Goal: Communication & Community: Participate in discussion

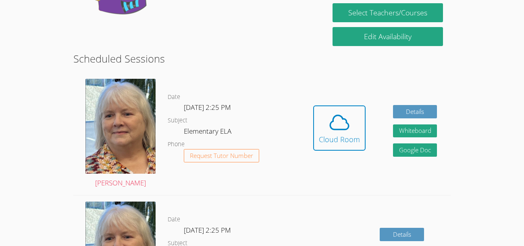
scroll to position [181, 0]
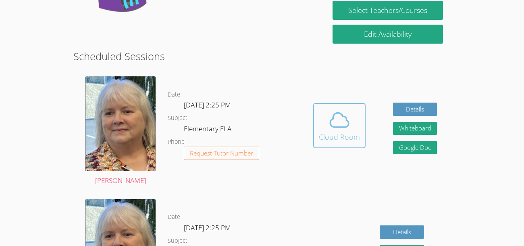
click at [319, 115] on button "Cloud Room" at bounding box center [339, 125] width 52 height 45
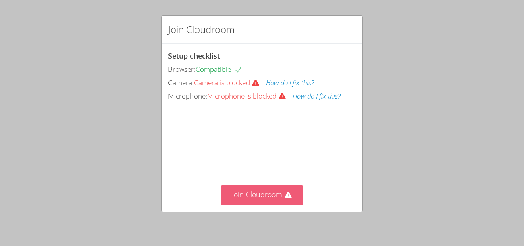
click at [267, 191] on button "Join Cloudroom" at bounding box center [262, 195] width 83 height 20
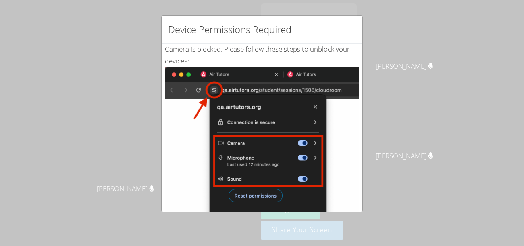
click at [271, 171] on img at bounding box center [262, 158] width 194 height 182
click at [263, 191] on img at bounding box center [262, 158] width 194 height 182
click at [262, 178] on img at bounding box center [262, 158] width 194 height 182
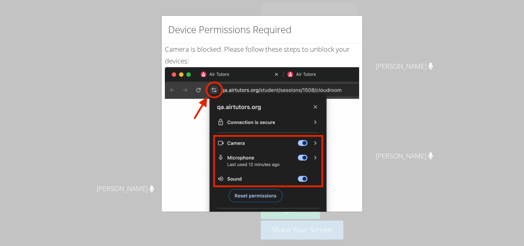
click at [262, 178] on img at bounding box center [262, 158] width 194 height 182
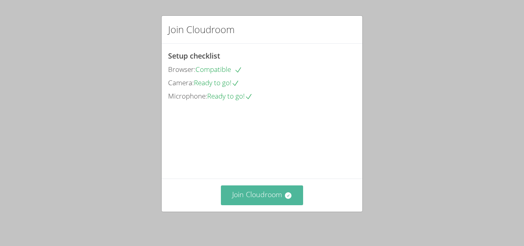
click at [249, 187] on button "Join Cloudroom" at bounding box center [262, 195] width 83 height 20
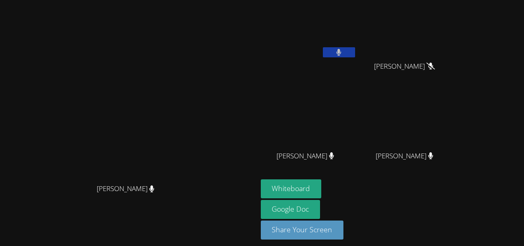
click at [357, 109] on video at bounding box center [309, 120] width 96 height 54
click at [355, 51] on button at bounding box center [339, 52] width 32 height 10
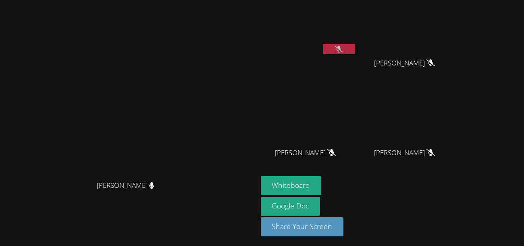
scroll to position [4, 0]
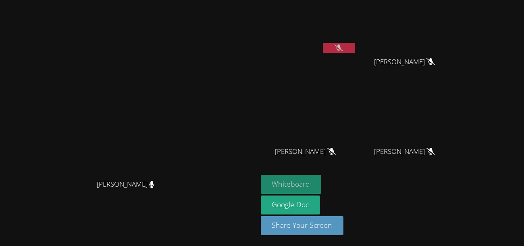
click at [322, 177] on button "Whiteboard" at bounding box center [291, 184] width 61 height 19
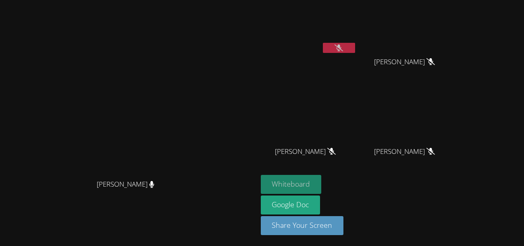
click at [322, 177] on button "Whiteboard" at bounding box center [291, 184] width 61 height 19
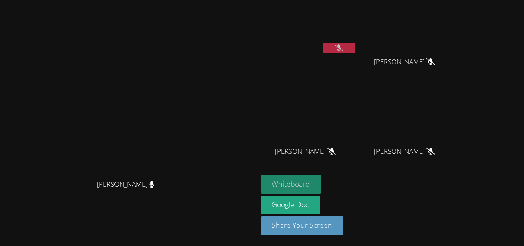
click at [322, 177] on button "Whiteboard" at bounding box center [291, 184] width 61 height 19
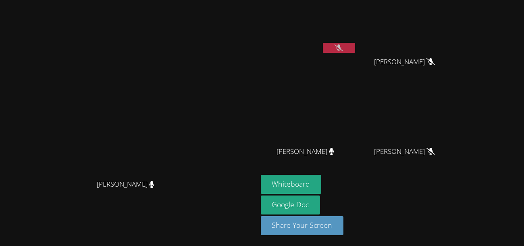
click at [355, 51] on button at bounding box center [339, 48] width 32 height 10
click at [334, 151] on span "[PERSON_NAME]" at bounding box center [306, 152] width 58 height 12
click at [322, 175] on button "Whiteboard" at bounding box center [291, 184] width 61 height 19
click at [334, 152] on span "[PERSON_NAME]" at bounding box center [306, 152] width 58 height 12
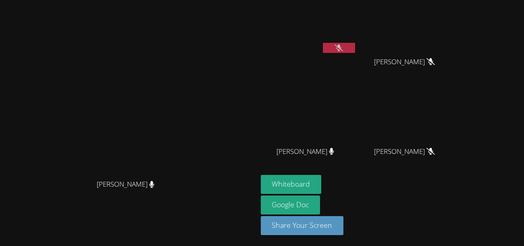
click at [355, 47] on button at bounding box center [339, 48] width 32 height 10
click at [355, 44] on button at bounding box center [339, 48] width 32 height 10
click at [355, 51] on button at bounding box center [339, 48] width 32 height 10
click at [440, 31] on video at bounding box center [408, 26] width 96 height 54
click at [355, 50] on button at bounding box center [339, 48] width 32 height 10
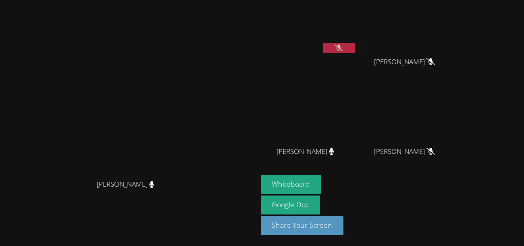
click at [355, 44] on button at bounding box center [339, 48] width 32 height 10
click at [355, 48] on button at bounding box center [339, 48] width 32 height 10
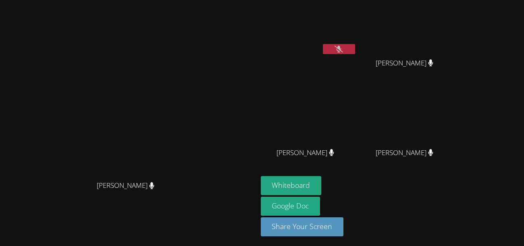
click at [454, 185] on div "Whiteboard Google Doc Share Your Screen" at bounding box center [358, 209] width 195 height 67
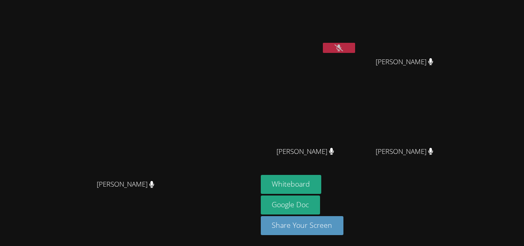
scroll to position [4, 0]
click at [456, 130] on video at bounding box center [408, 116] width 96 height 54
click at [355, 49] on button at bounding box center [339, 48] width 32 height 10
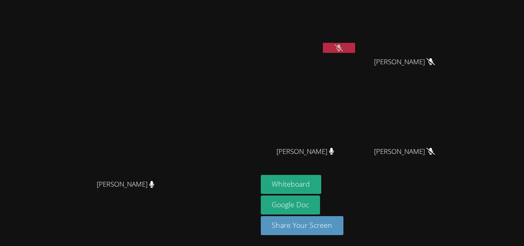
click at [355, 51] on button at bounding box center [339, 48] width 32 height 10
click at [355, 43] on button at bounding box center [339, 48] width 32 height 10
click at [355, 51] on button at bounding box center [339, 48] width 32 height 10
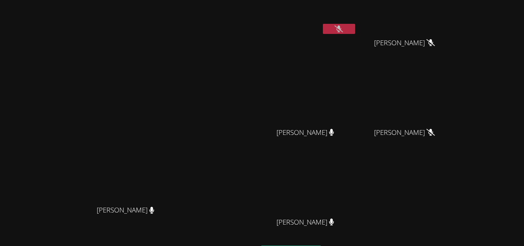
scroll to position [22, 0]
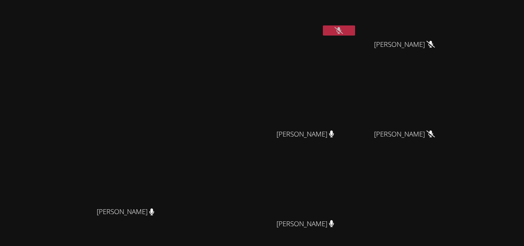
click at [355, 31] on button at bounding box center [339, 30] width 32 height 10
click at [343, 32] on icon at bounding box center [339, 30] width 8 height 7
click at [342, 32] on icon at bounding box center [339, 30] width 5 height 7
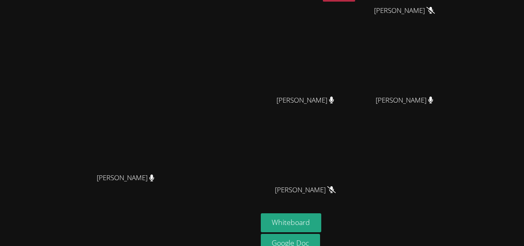
scroll to position [94, 0]
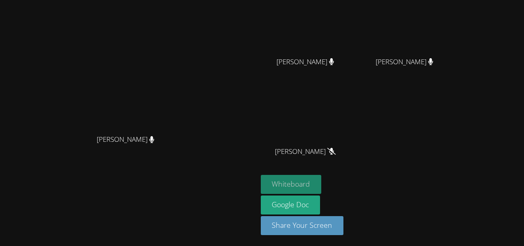
click at [322, 184] on button "Whiteboard" at bounding box center [291, 184] width 61 height 19
click at [322, 185] on button "Whiteboard" at bounding box center [291, 184] width 61 height 19
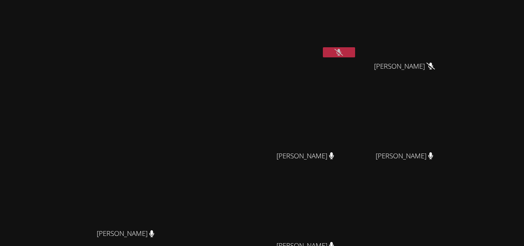
click at [355, 48] on button at bounding box center [339, 52] width 32 height 10
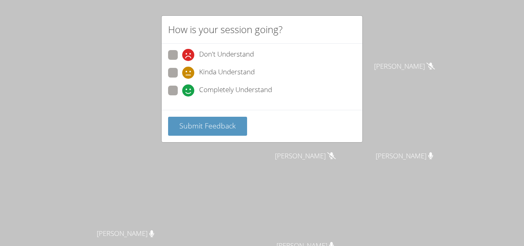
click at [182, 96] on span at bounding box center [182, 96] width 0 height 0
click at [182, 87] on input "Completely Understand" at bounding box center [185, 89] width 7 height 7
radio input "true"
click at [179, 115] on div "Submit Feedback" at bounding box center [262, 126] width 201 height 32
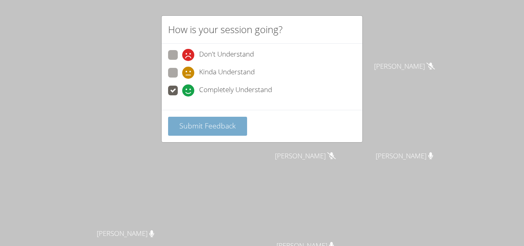
click at [180, 118] on button "Submit Feedback" at bounding box center [207, 126] width 79 height 19
